Goal: Task Accomplishment & Management: Manage account settings

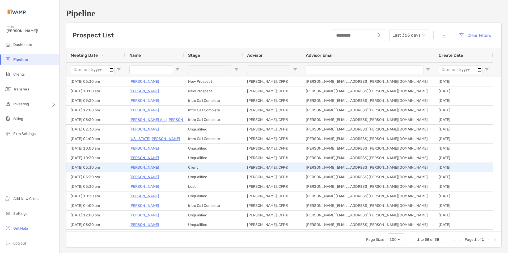
click at [143, 167] on p "[PERSON_NAME]" at bounding box center [144, 167] width 30 height 7
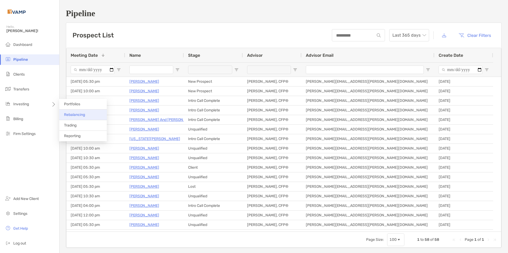
click at [83, 114] on span "Rebalancing" at bounding box center [74, 115] width 21 height 5
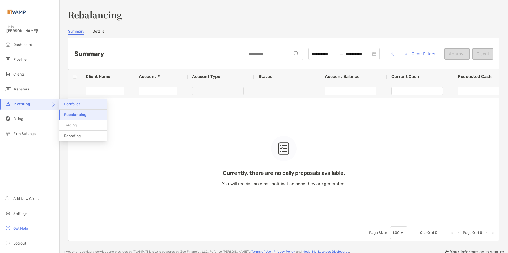
click at [76, 106] on span "Portfolios" at bounding box center [72, 104] width 16 height 5
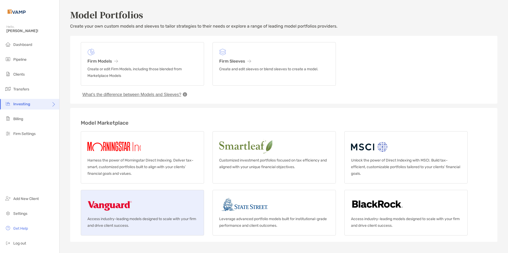
click at [117, 207] on img at bounding box center [109, 205] width 45 height 17
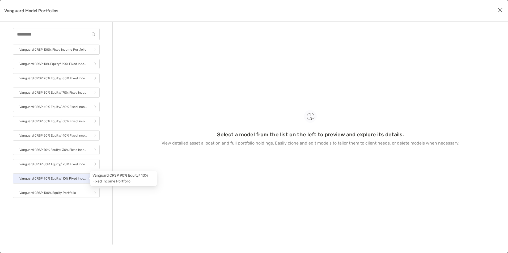
click at [73, 180] on p "Vanguard CRSP 90% Equity/ 10% Fixed Income Portfolio" at bounding box center [53, 179] width 68 height 7
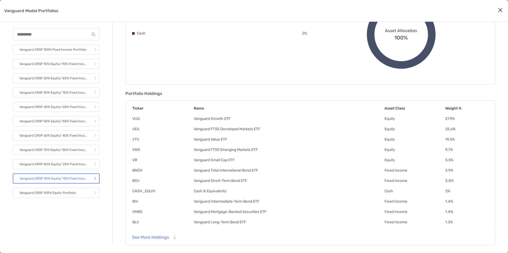
scroll to position [81, 0]
click at [167, 235] on button "See More Holdings" at bounding box center [154, 238] width 52 height 12
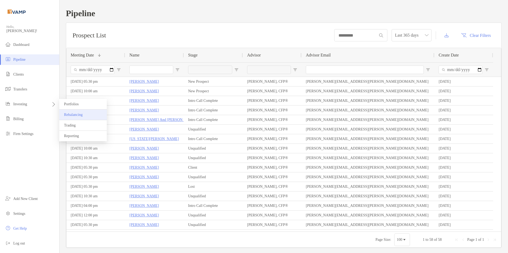
click at [78, 114] on span "Rebalancing" at bounding box center [73, 115] width 19 height 4
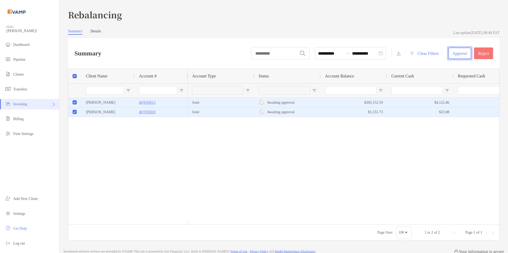
click at [454, 54] on button "Approve" at bounding box center [459, 54] width 23 height 12
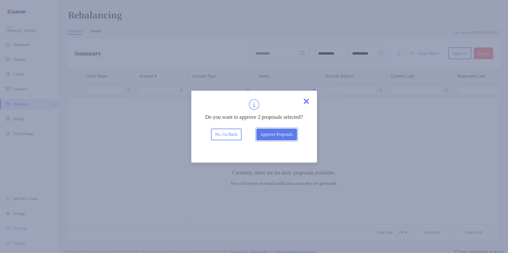
click at [272, 140] on button "Approve Proposals" at bounding box center [276, 135] width 41 height 12
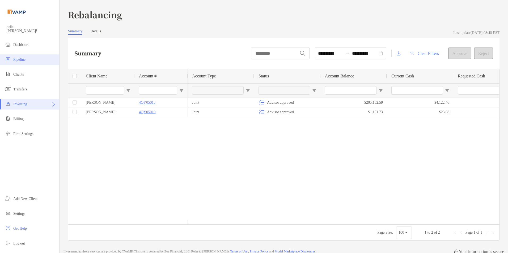
click at [16, 61] on span "Pipeline" at bounding box center [19, 60] width 12 height 4
